Goal: Register for event/course

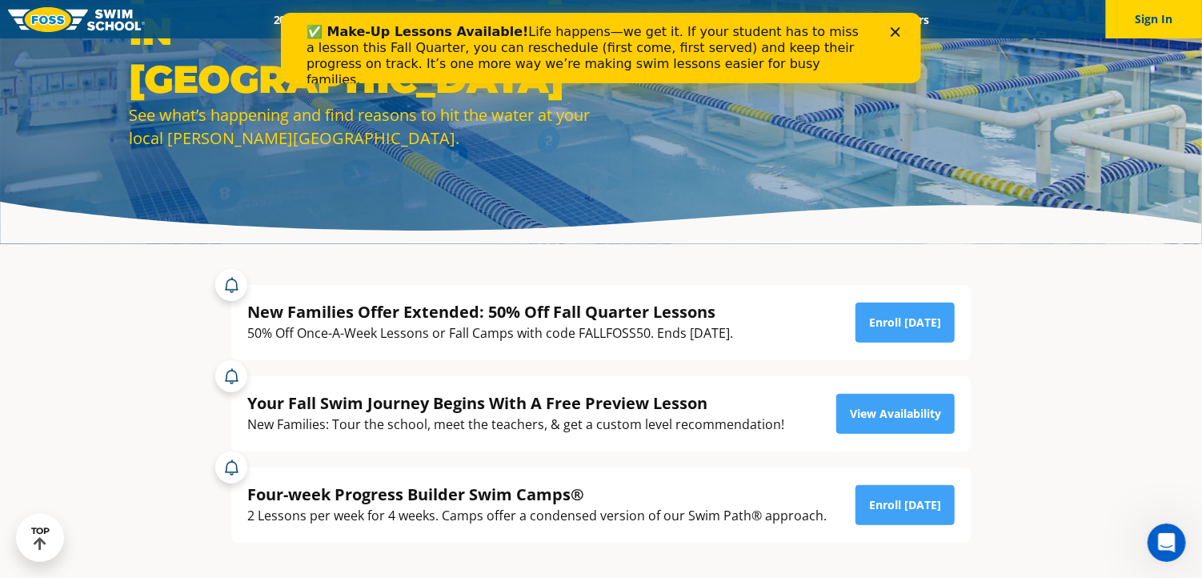
click at [898, 27] on polygon "Close" at bounding box center [895, 32] width 10 height 10
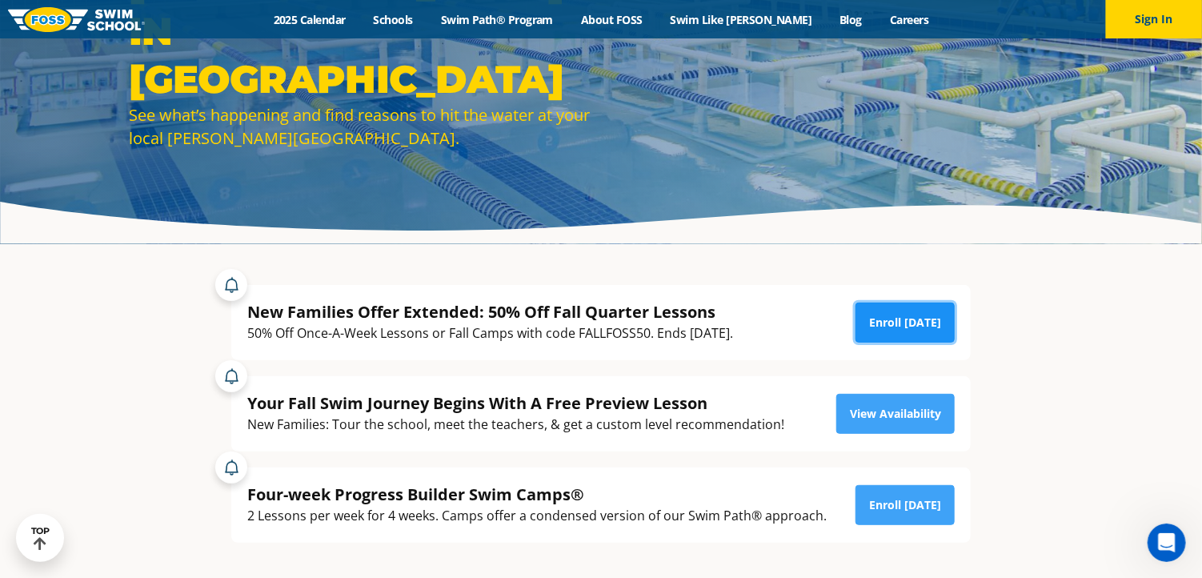
click at [925, 313] on link "Enroll Today" at bounding box center [904, 322] width 99 height 40
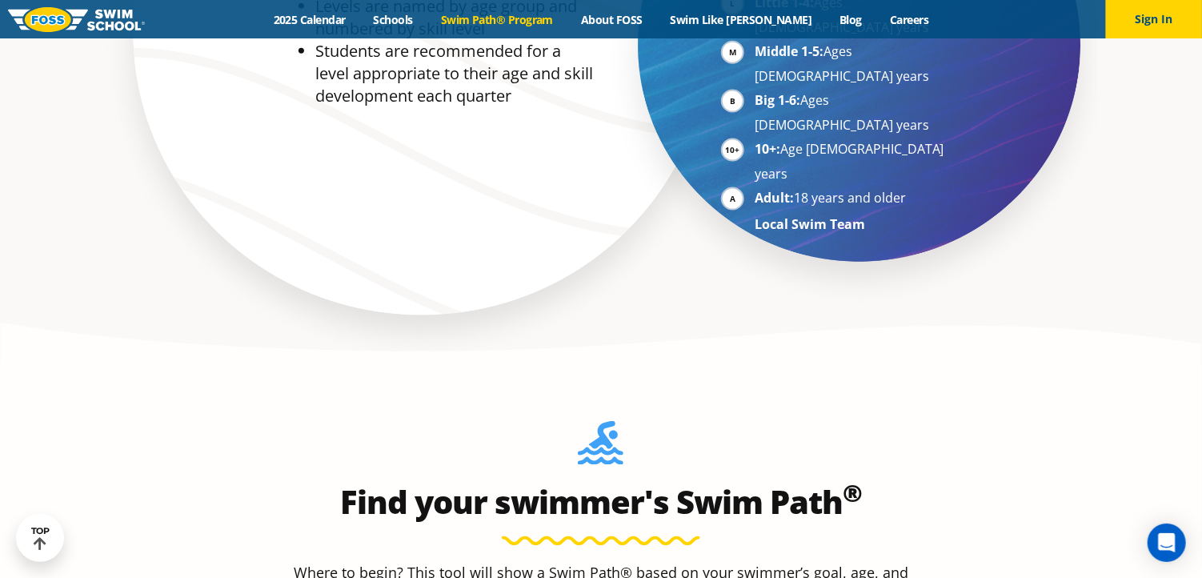
scroll to position [1347, 0]
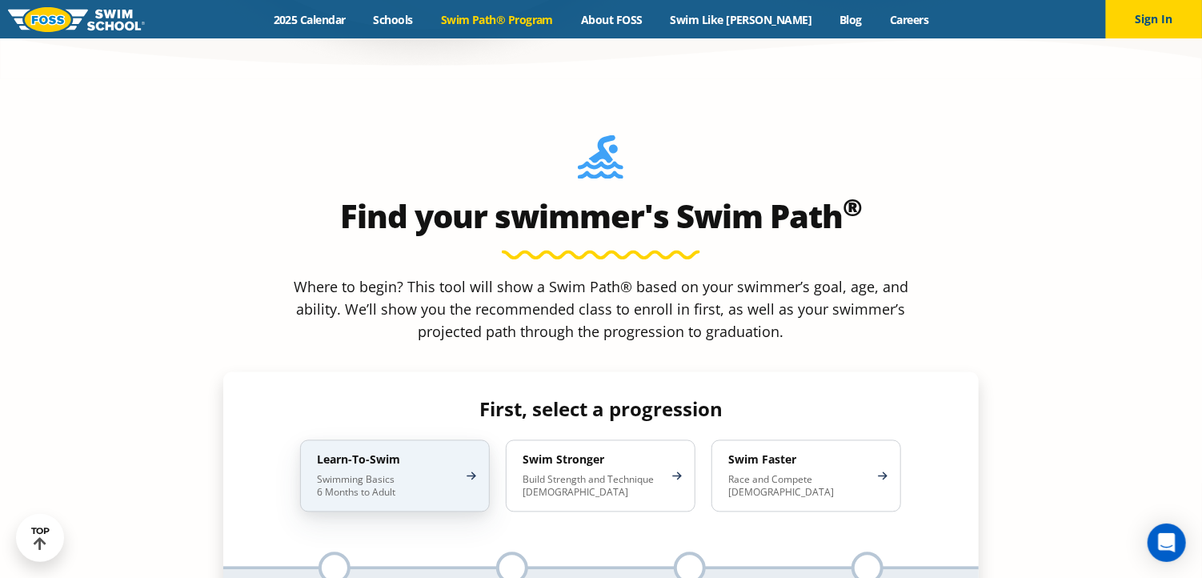
click at [378, 474] on p "Swimming Basics 6 Months to Adult" at bounding box center [387, 487] width 140 height 26
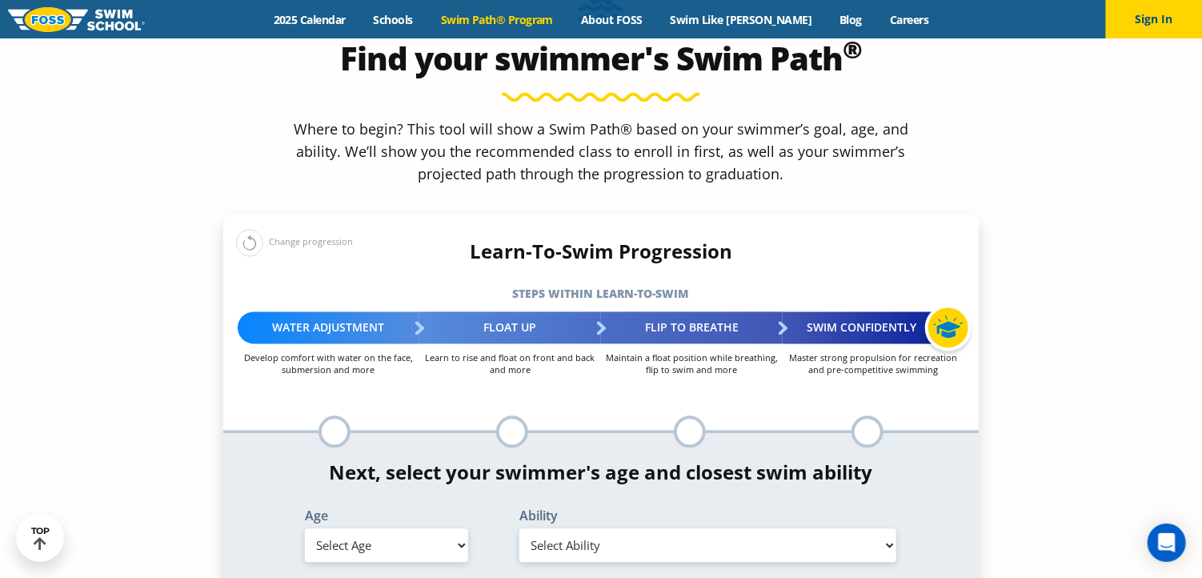
scroll to position [1508, 0]
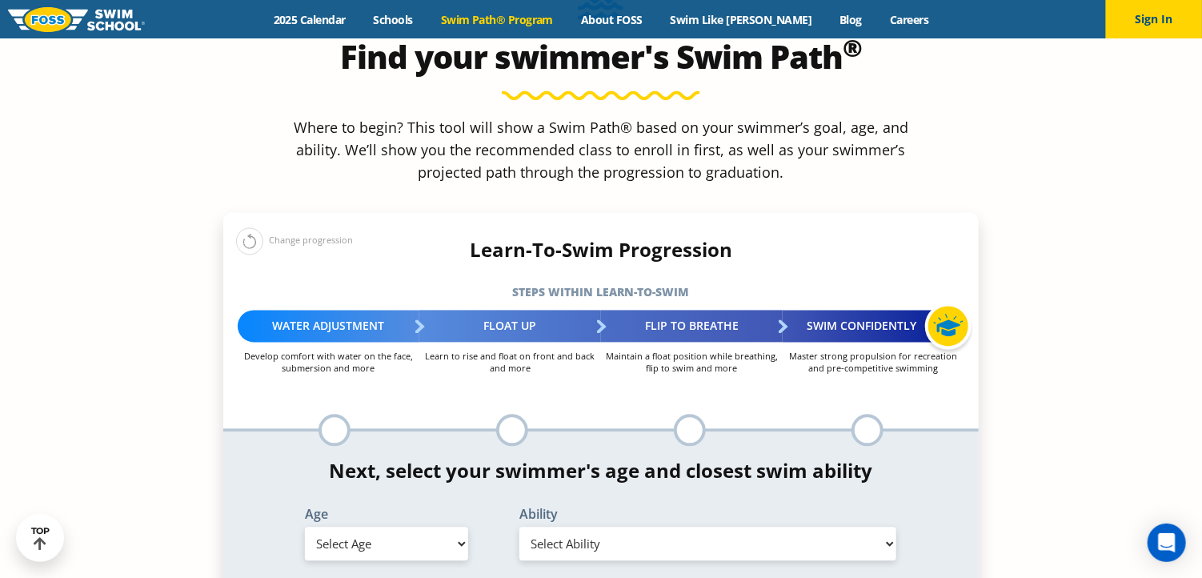
click at [400, 527] on select "Select Age [DEMOGRAPHIC_DATA] months - 1 year 1 year 2 years 3 years 4 years 5 …" at bounding box center [386, 544] width 163 height 34
select select "3-years"
click at [305, 527] on select "Select Age [DEMOGRAPHIC_DATA] months - 1 year 1 year 2 years 3 years 4 years 5 …" at bounding box center [386, 544] width 163 height 34
click at [685, 527] on select "Select Ability First in-water experience When in the water, reliant on a life j…" at bounding box center [708, 544] width 378 height 34
select select "3-years-when-in-the-water-reliant-on-a-life-jacket-or-floatation-device"
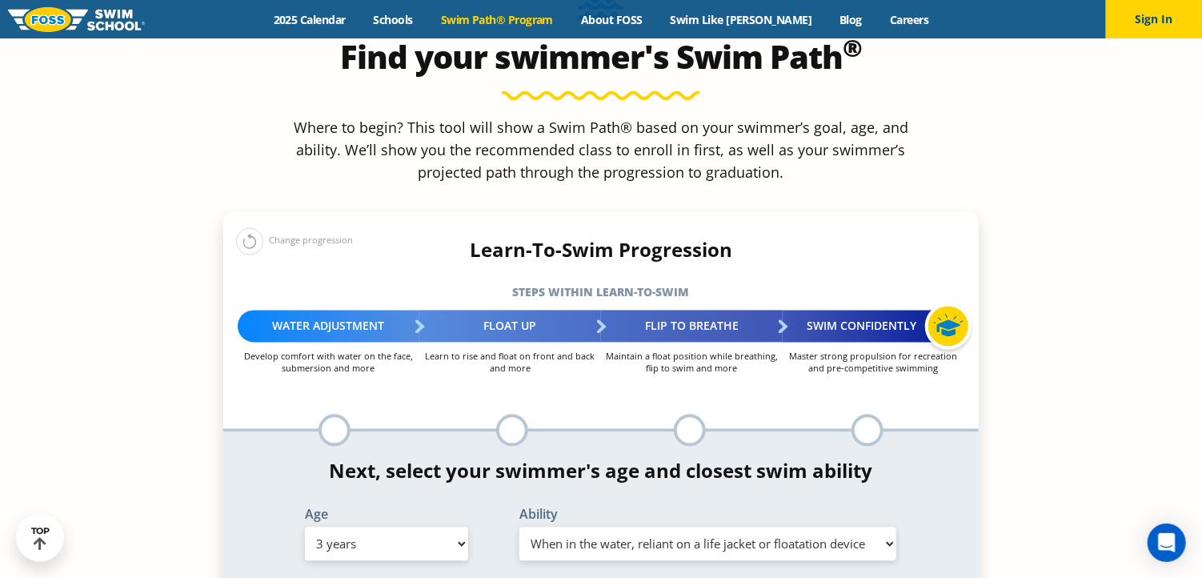
click at [519, 527] on select "Select Ability First in-water experience When in the water, reliant on a life j…" at bounding box center [708, 544] width 378 height 34
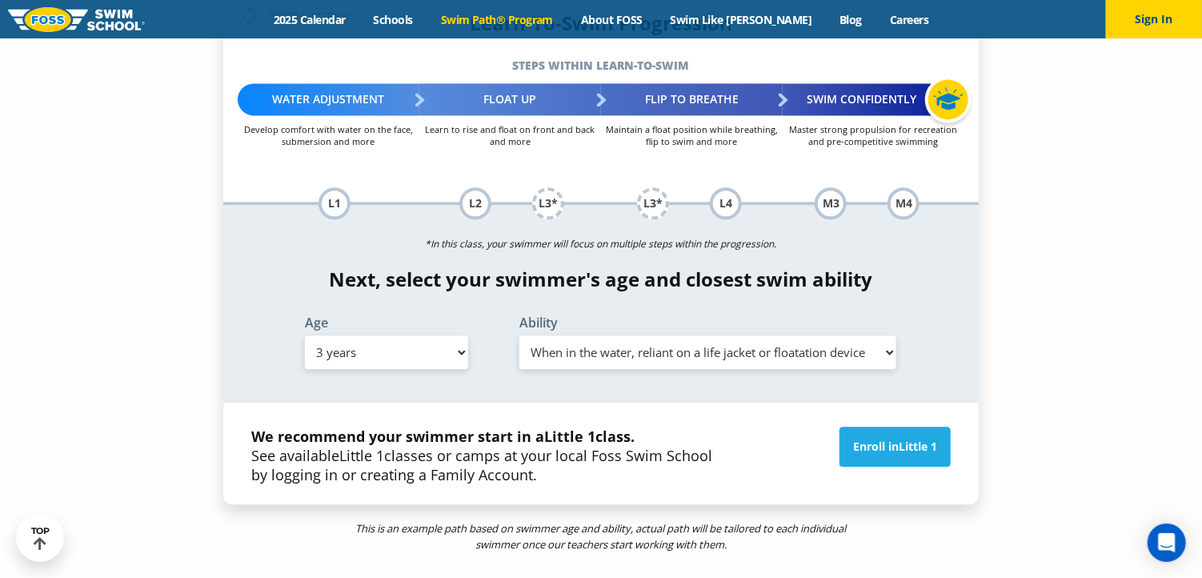
scroll to position [1908, 0]
